Goal: Task Accomplishment & Management: Complete application form

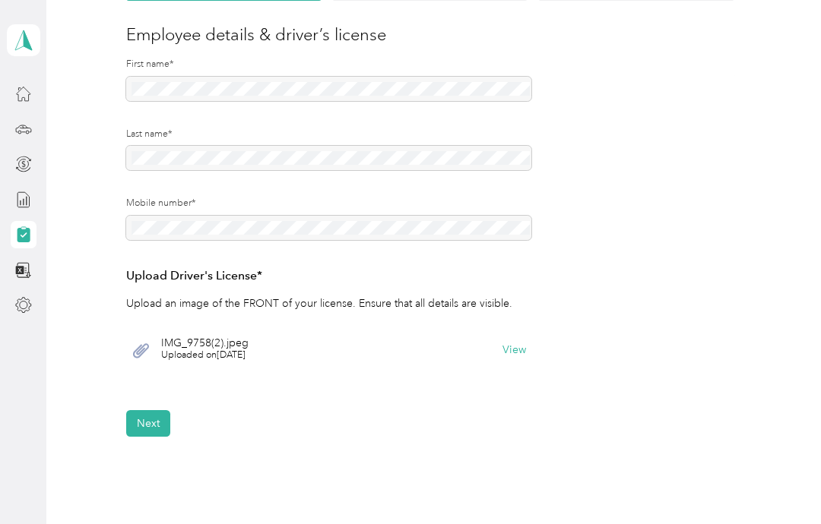
scroll to position [173, 0]
click at [145, 419] on button "Next" at bounding box center [148, 424] width 44 height 27
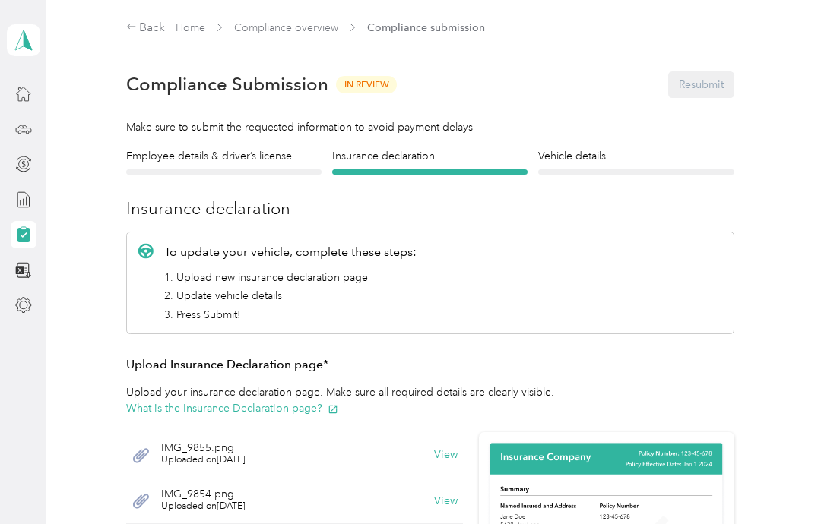
click at [449, 30] on span "Compliance submission" at bounding box center [426, 28] width 118 height 16
click at [314, 30] on link "Compliance overview" at bounding box center [286, 27] width 104 height 13
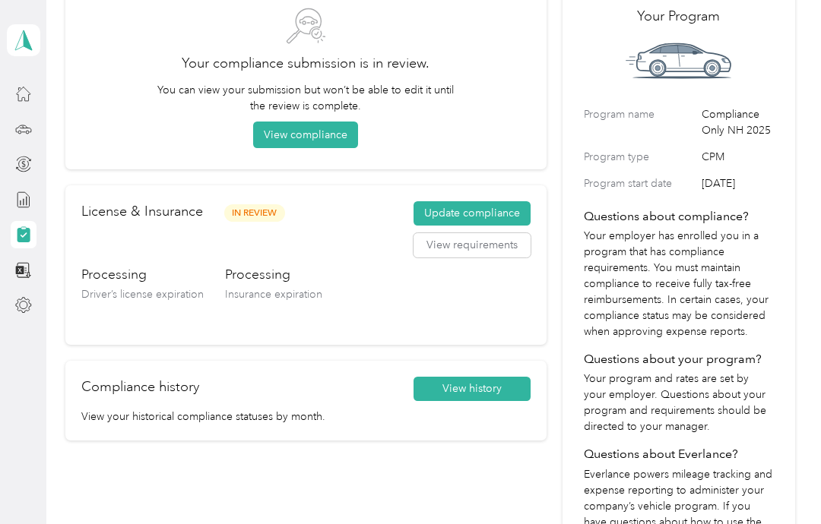
scroll to position [95, 0]
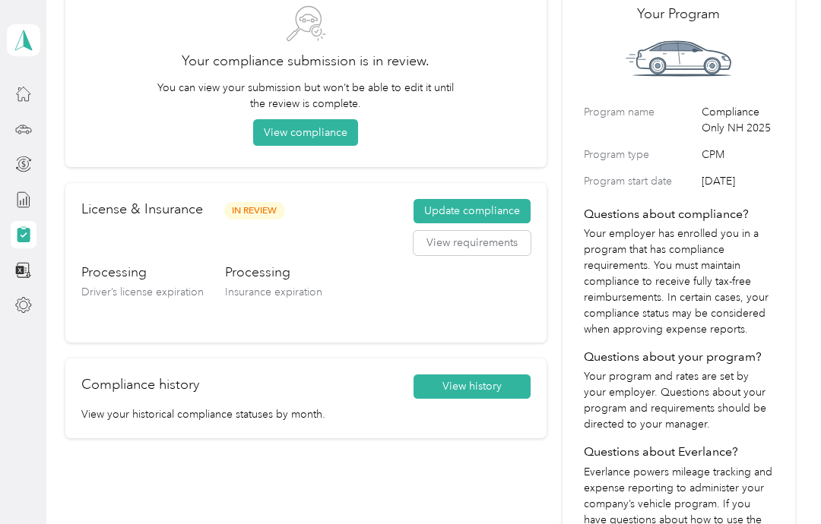
click at [507, 202] on button "Update compliance" at bounding box center [471, 211] width 117 height 24
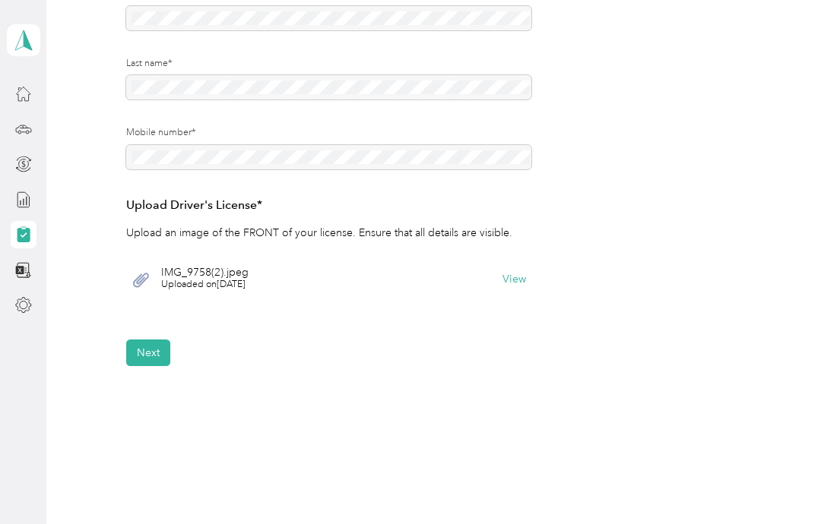
scroll to position [244, 0]
click at [154, 347] on button "Next" at bounding box center [148, 353] width 44 height 27
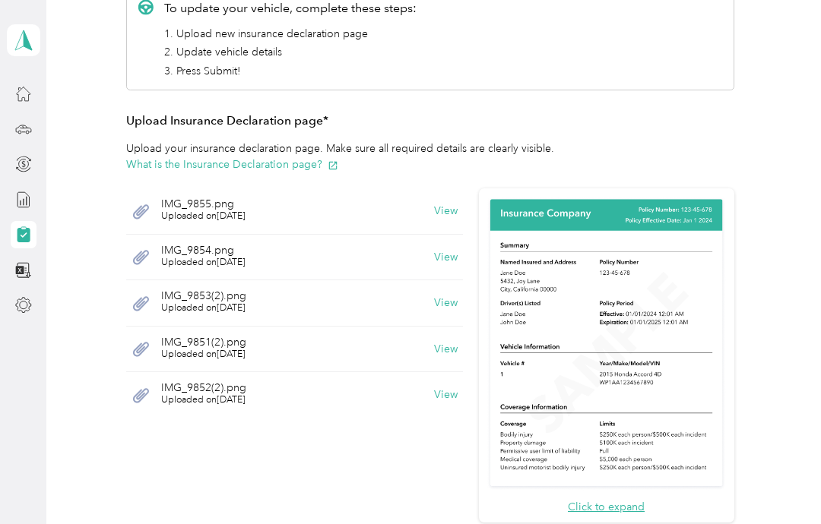
click at [458, 212] on button "View" at bounding box center [446, 211] width 24 height 11
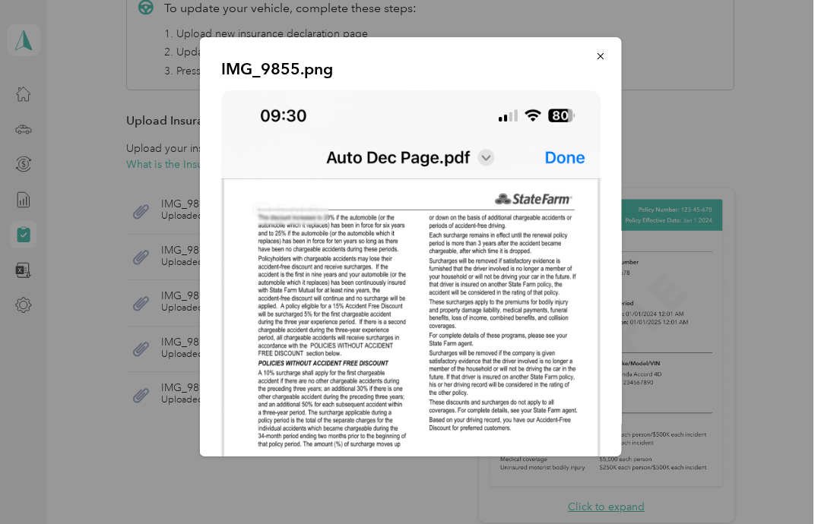
click at [592, 59] on button "button" at bounding box center [600, 56] width 32 height 27
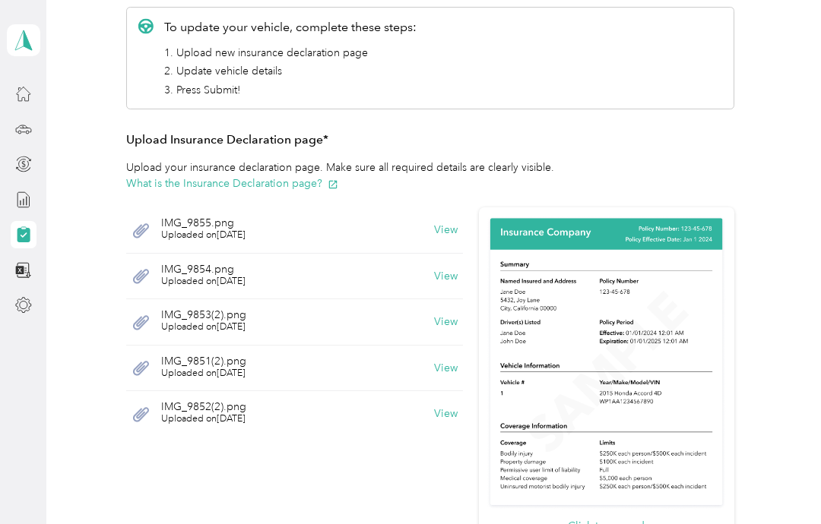
scroll to position [214, 0]
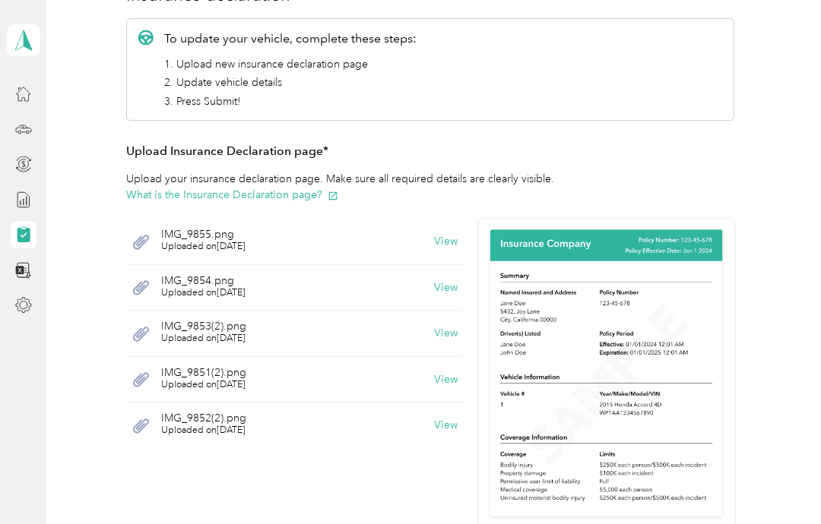
click at [314, 193] on button "What is the Insurance Declaration page?" at bounding box center [232, 195] width 212 height 16
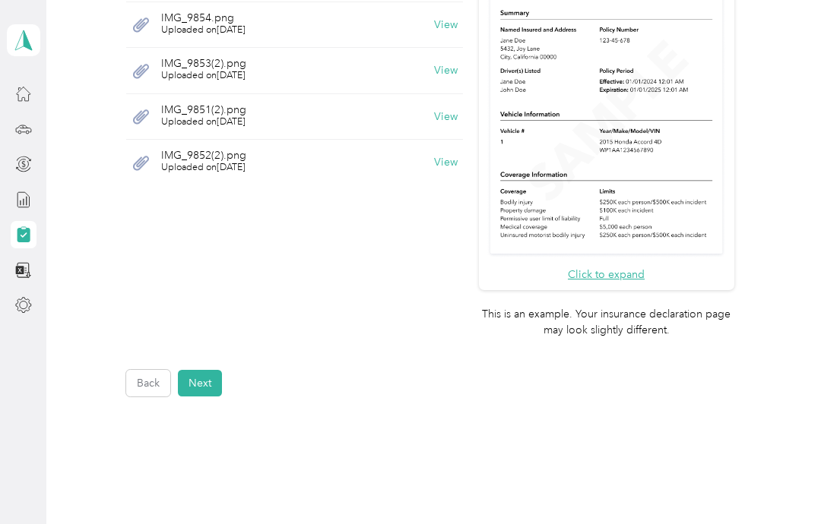
scroll to position [476, 0]
click at [207, 371] on button "Next" at bounding box center [200, 384] width 44 height 27
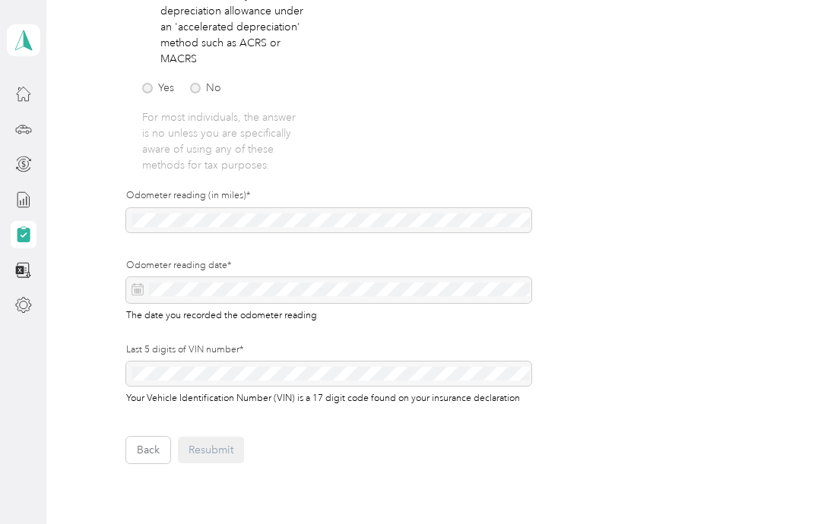
scroll to position [394, 0]
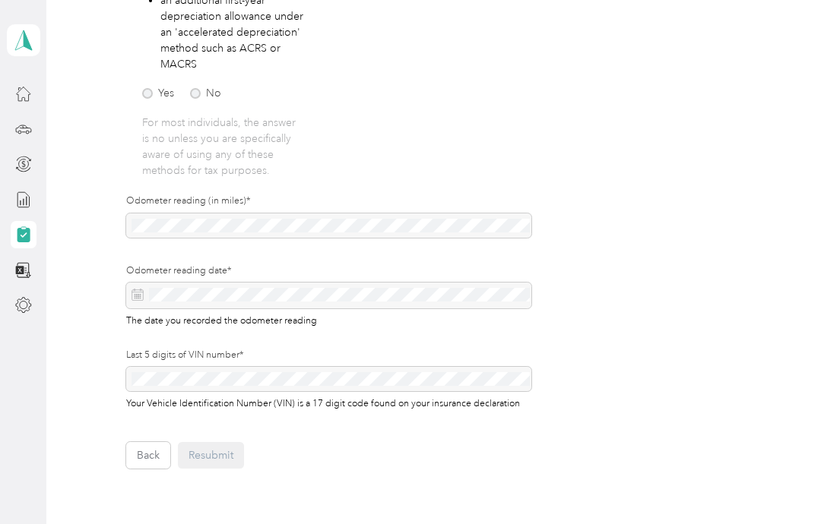
click at [146, 452] on button "Back" at bounding box center [148, 455] width 44 height 27
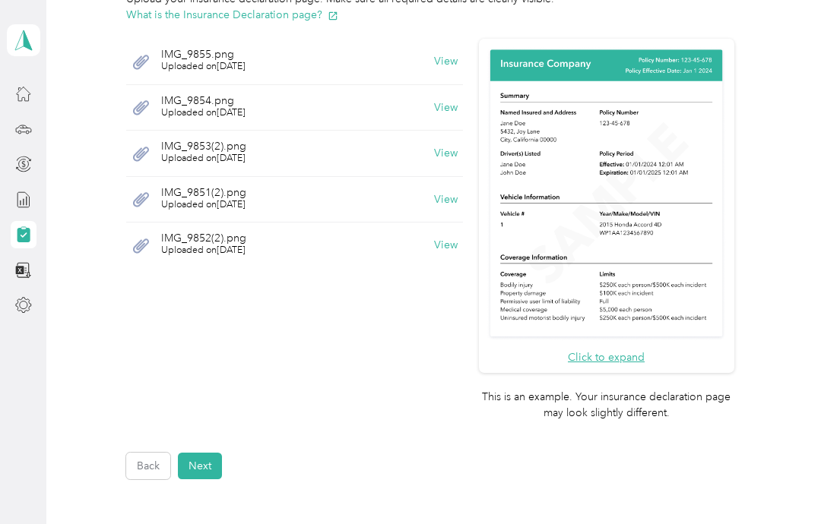
click at [154, 453] on button "Back" at bounding box center [148, 466] width 44 height 27
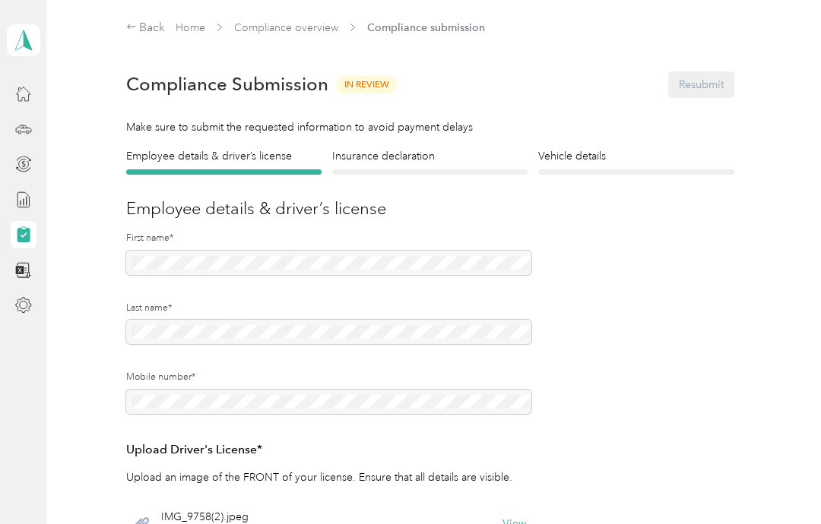
click at [185, 24] on link "Home" at bounding box center [191, 27] width 30 height 13
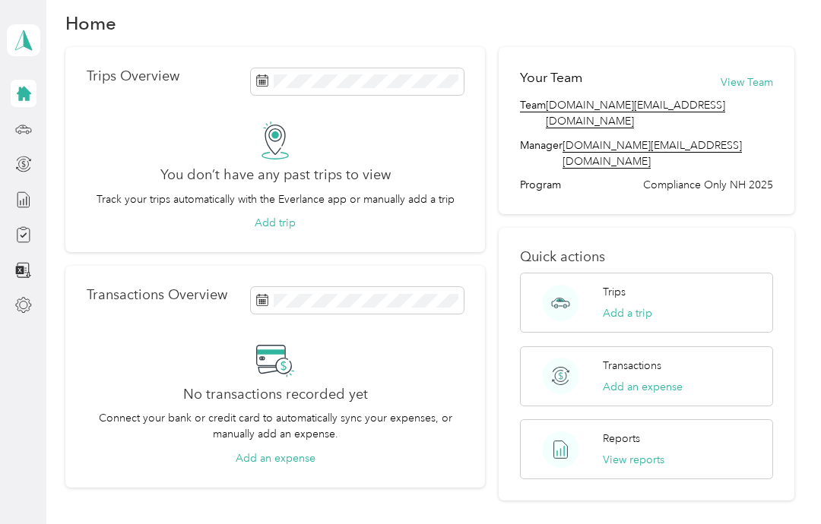
scroll to position [5, 0]
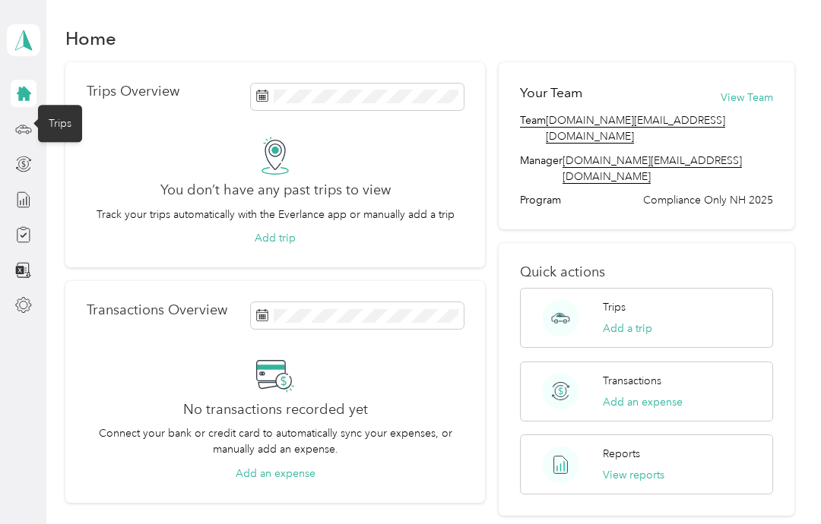
click at [30, 135] on icon at bounding box center [23, 129] width 17 height 17
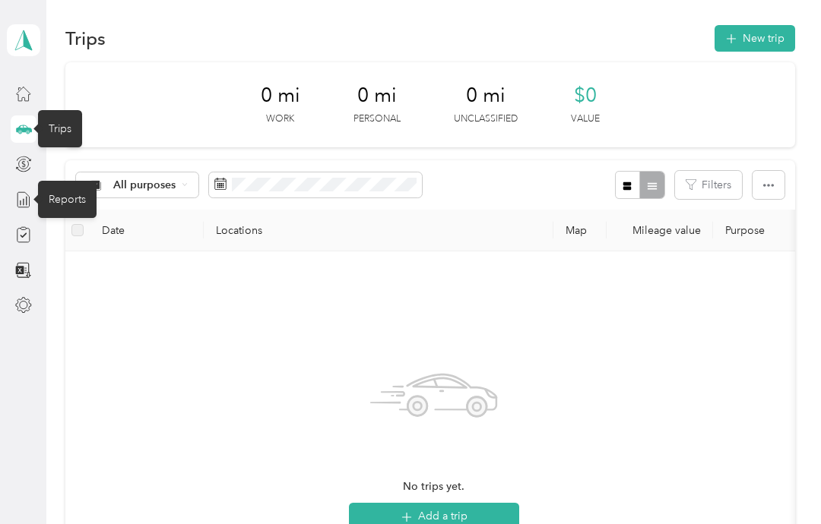
click at [21, 197] on icon at bounding box center [23, 200] width 17 height 17
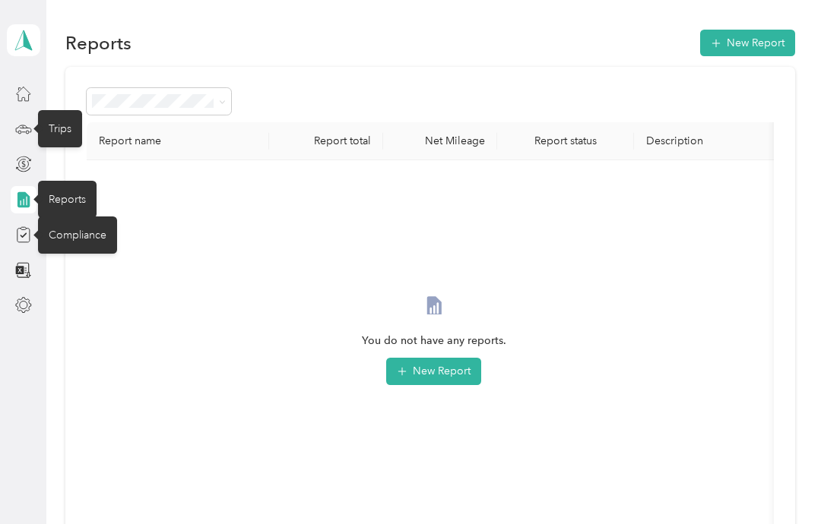
click at [31, 235] on icon at bounding box center [23, 234] width 17 height 17
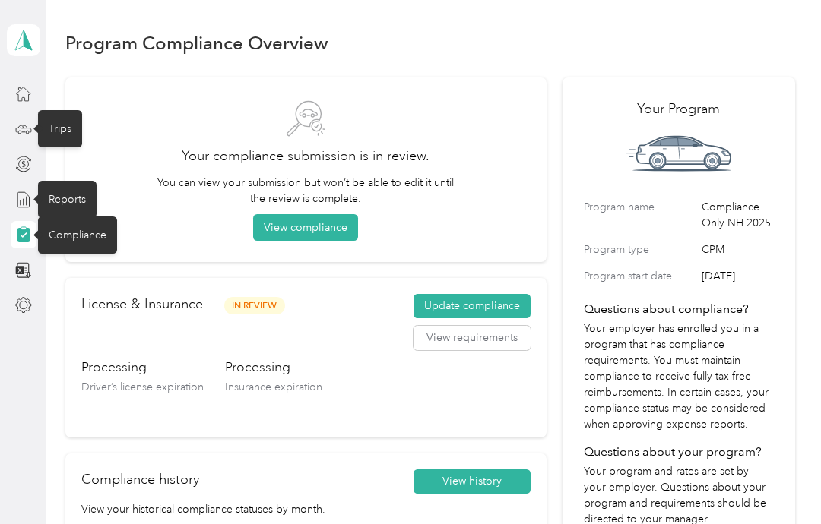
click at [337, 221] on button "View compliance" at bounding box center [305, 227] width 105 height 27
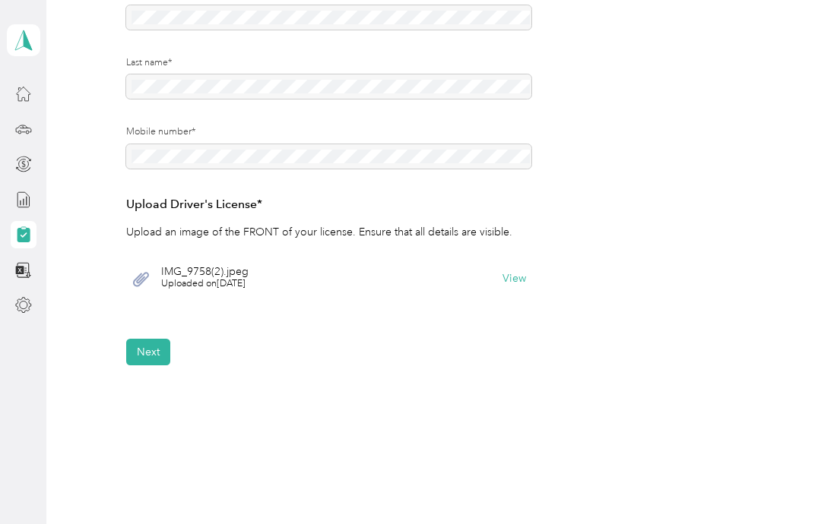
scroll to position [244, 0]
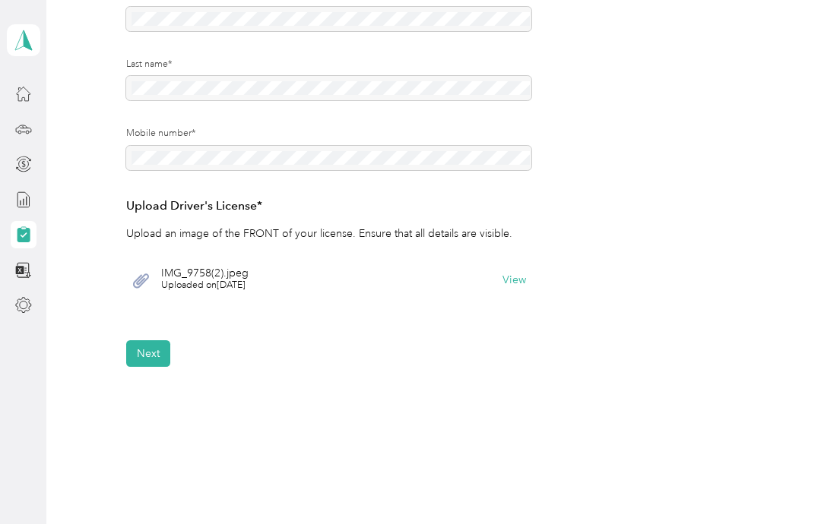
click at [155, 350] on button "Next" at bounding box center [148, 353] width 44 height 27
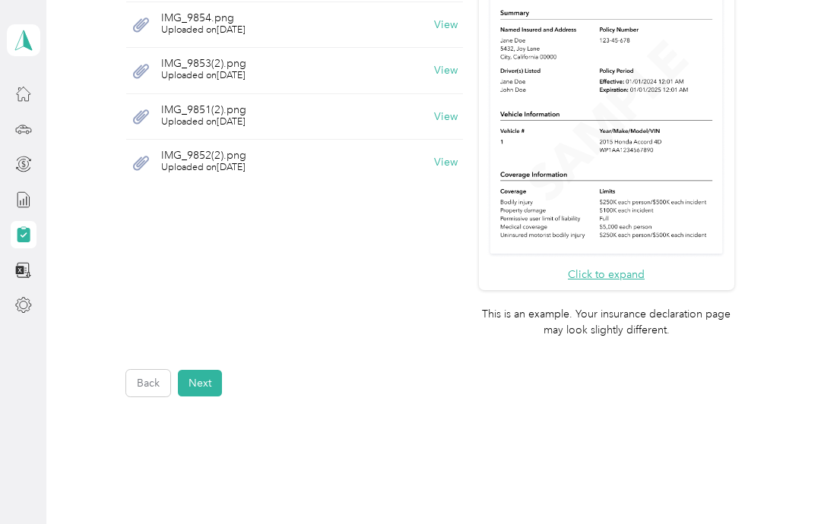
scroll to position [476, 0]
click at [205, 371] on button "Next" at bounding box center [200, 384] width 44 height 27
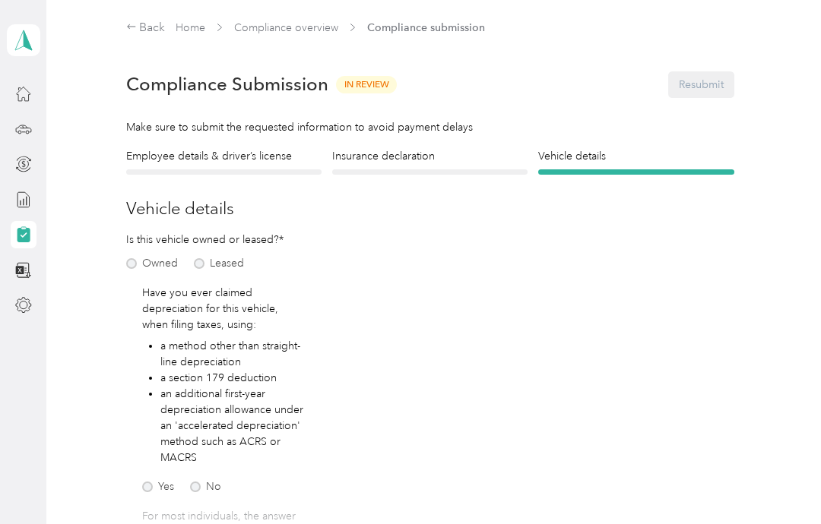
click at [184, 32] on link "Home" at bounding box center [191, 27] width 30 height 13
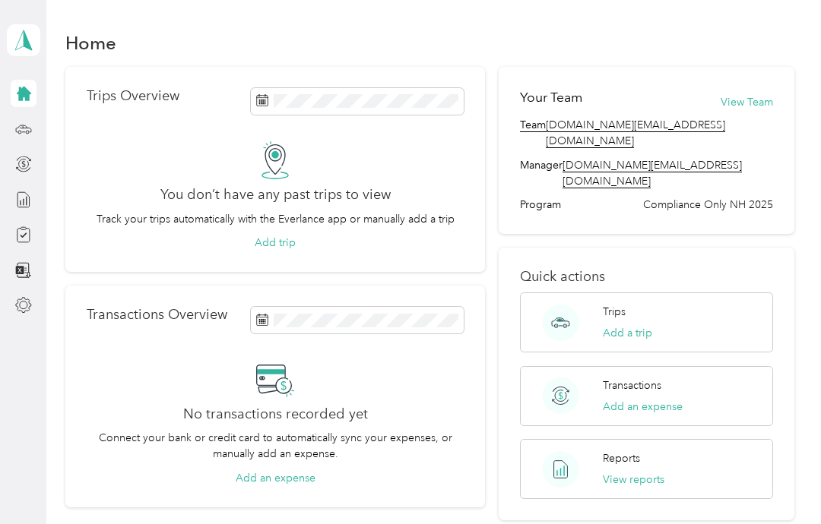
click at [11, 234] on div at bounding box center [24, 234] width 26 height 27
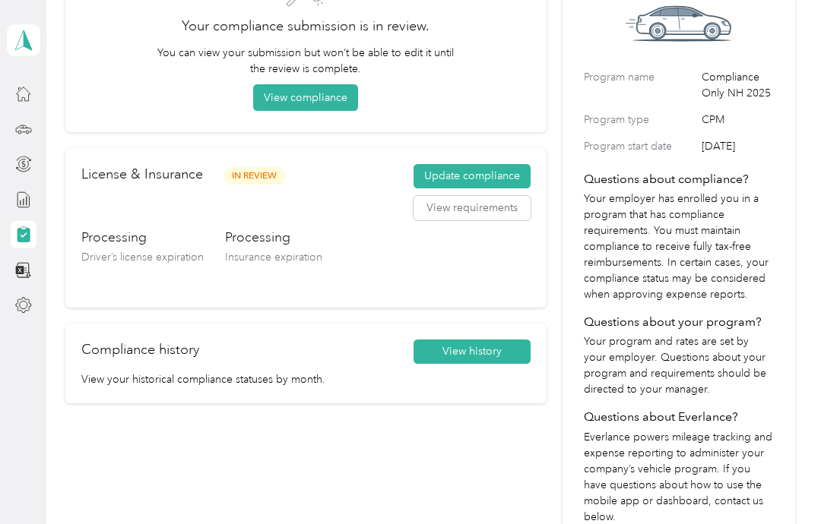
scroll to position [135, 0]
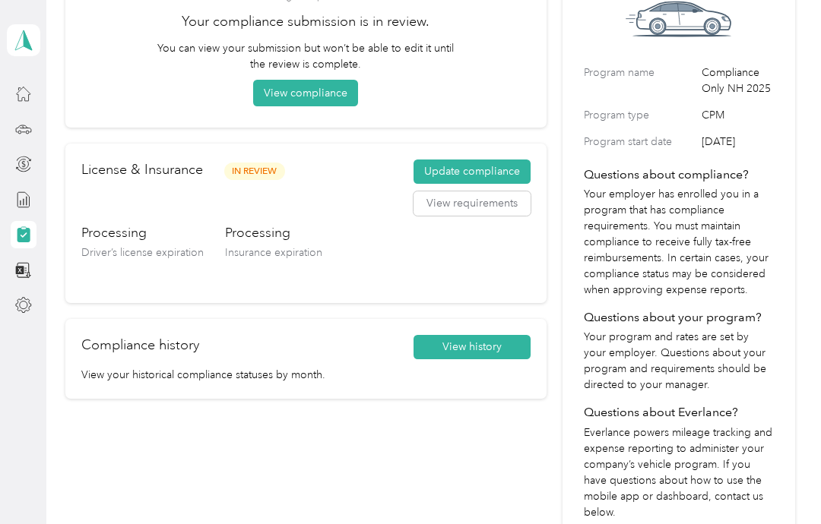
click at [504, 173] on button "Update compliance" at bounding box center [471, 172] width 117 height 24
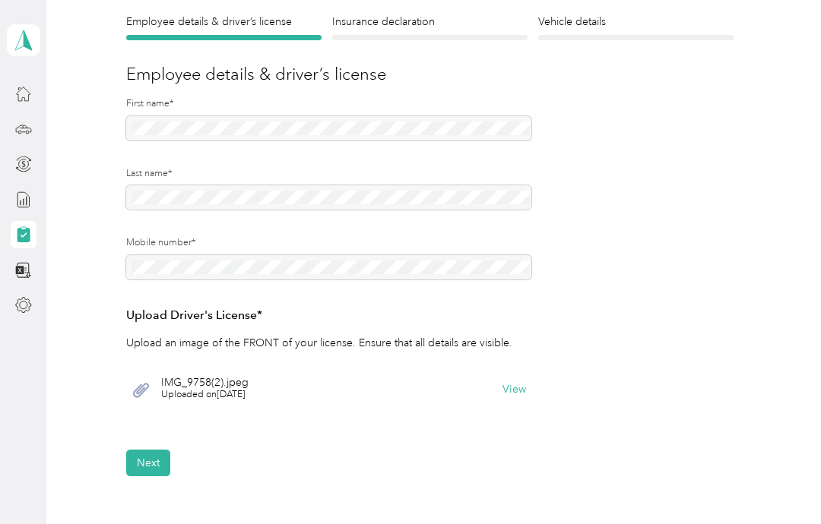
click at [144, 466] on button "Next" at bounding box center [148, 463] width 44 height 27
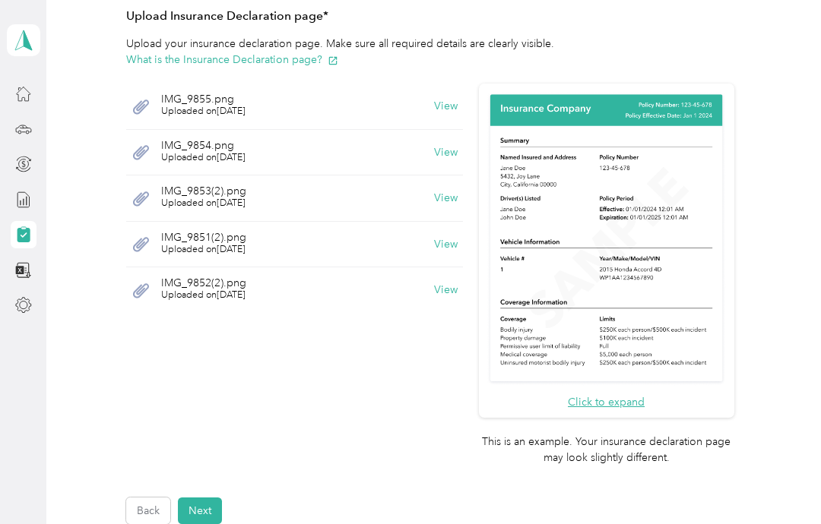
scroll to position [295, 0]
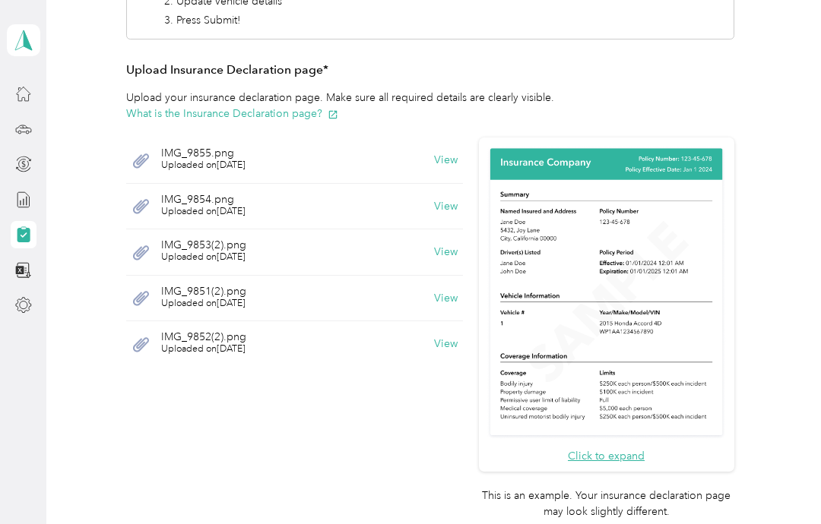
click at [629, 448] on button "Click to expand" at bounding box center [606, 456] width 77 height 16
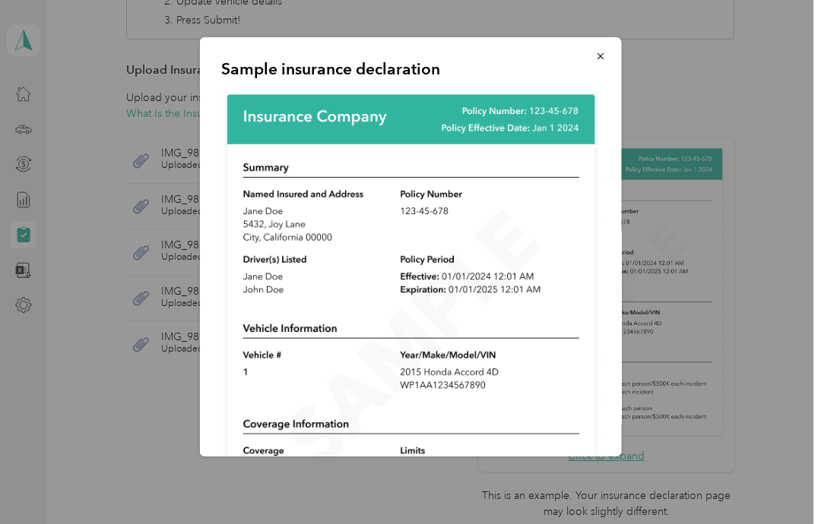
click at [606, 47] on button "button" at bounding box center [600, 56] width 32 height 27
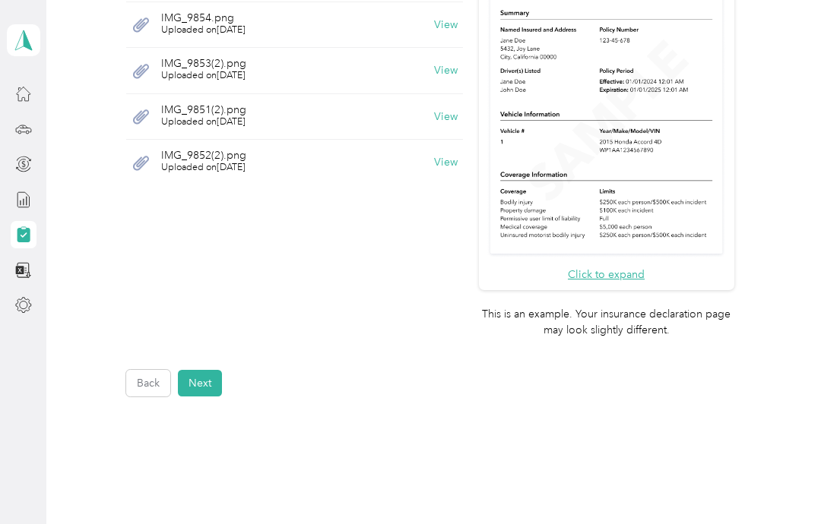
scroll to position [476, 0]
click at [201, 371] on button "Next" at bounding box center [200, 384] width 44 height 27
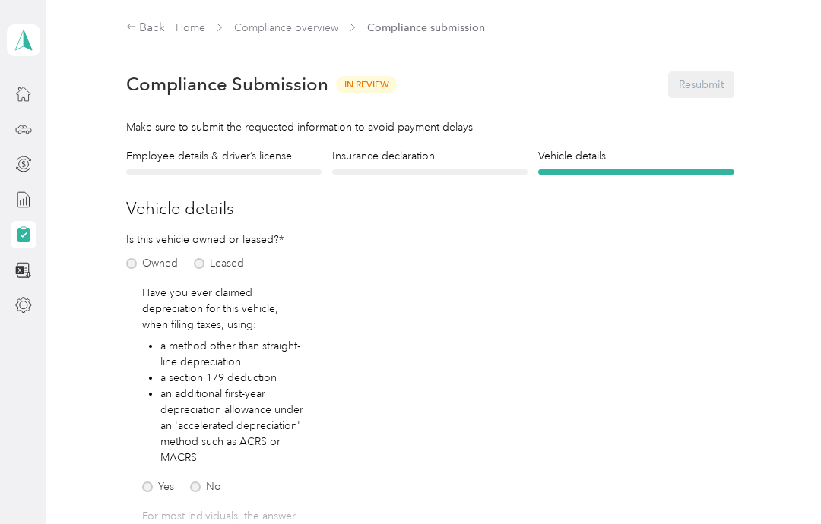
click at [290, 28] on link "Compliance overview" at bounding box center [286, 27] width 104 height 13
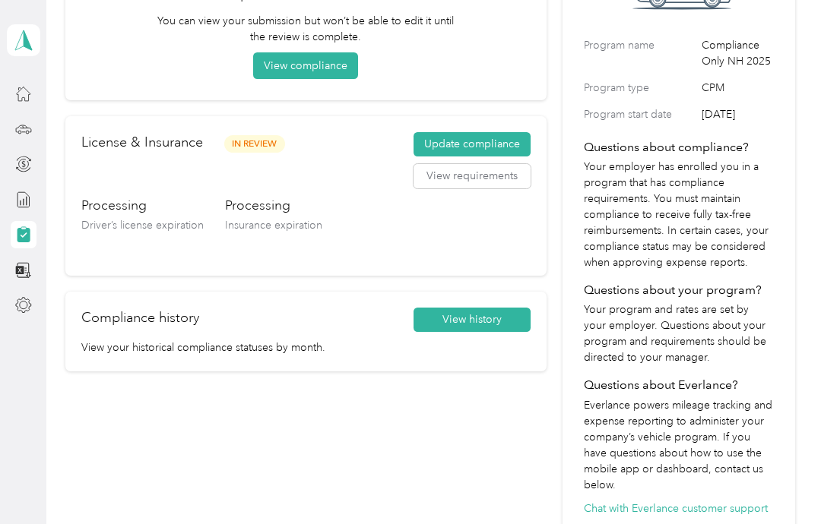
scroll to position [166, 0]
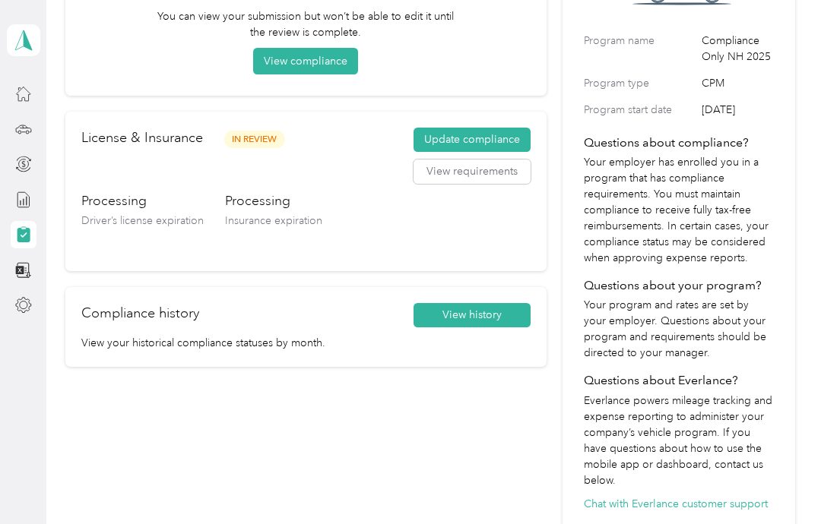
click at [486, 312] on button "View history" at bounding box center [471, 315] width 117 height 24
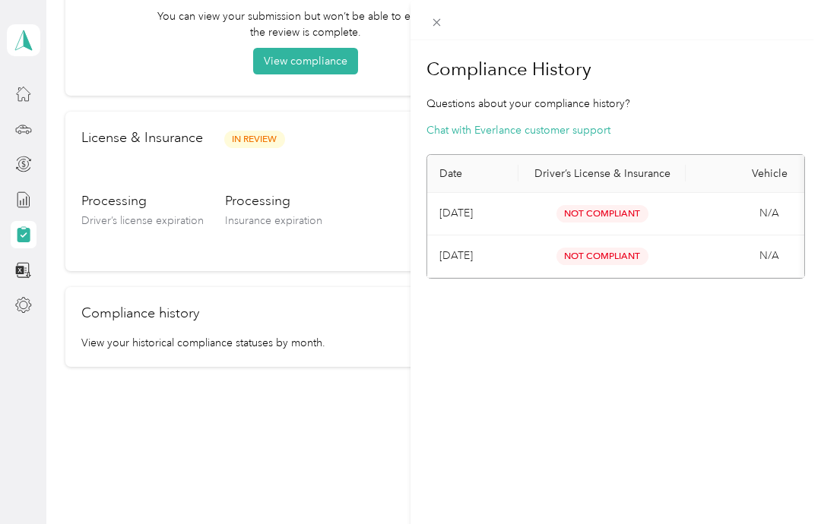
click at [364, 440] on div "Compliance History Questions about your compliance history? Chat with Everlance…" at bounding box center [410, 262] width 821 height 524
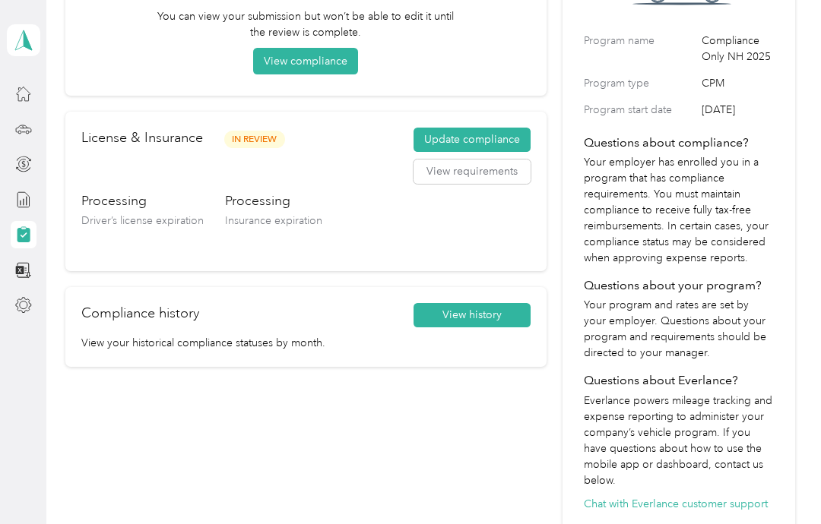
click at [513, 141] on button "Update compliance" at bounding box center [471, 140] width 117 height 24
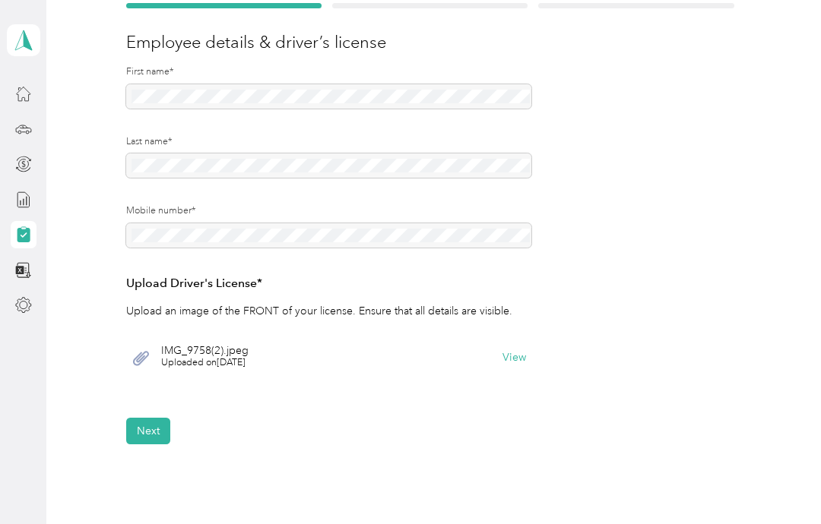
click at [166, 429] on button "Next" at bounding box center [148, 431] width 44 height 27
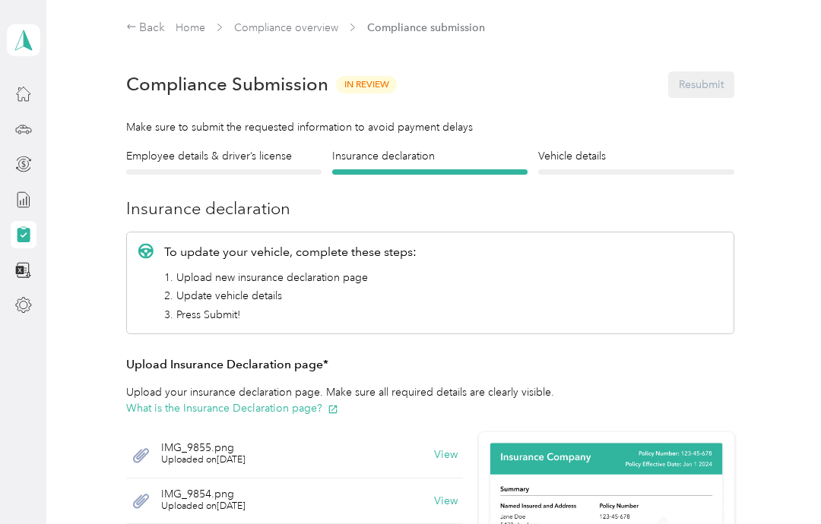
scroll to position [-1, 0]
